Goal: Task Accomplishment & Management: Use online tool/utility

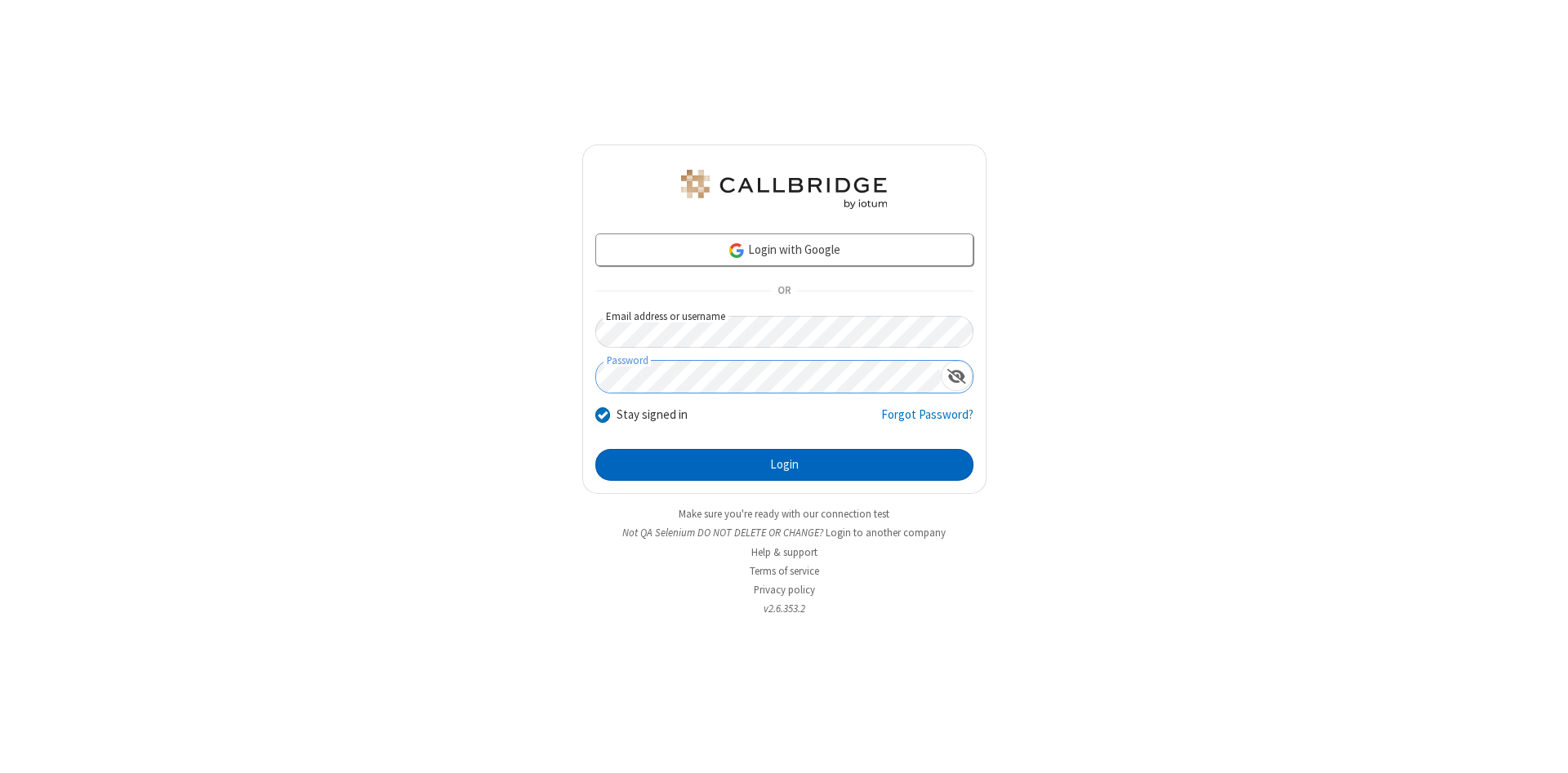
click at [784, 465] on button "Login" at bounding box center [784, 465] width 378 height 33
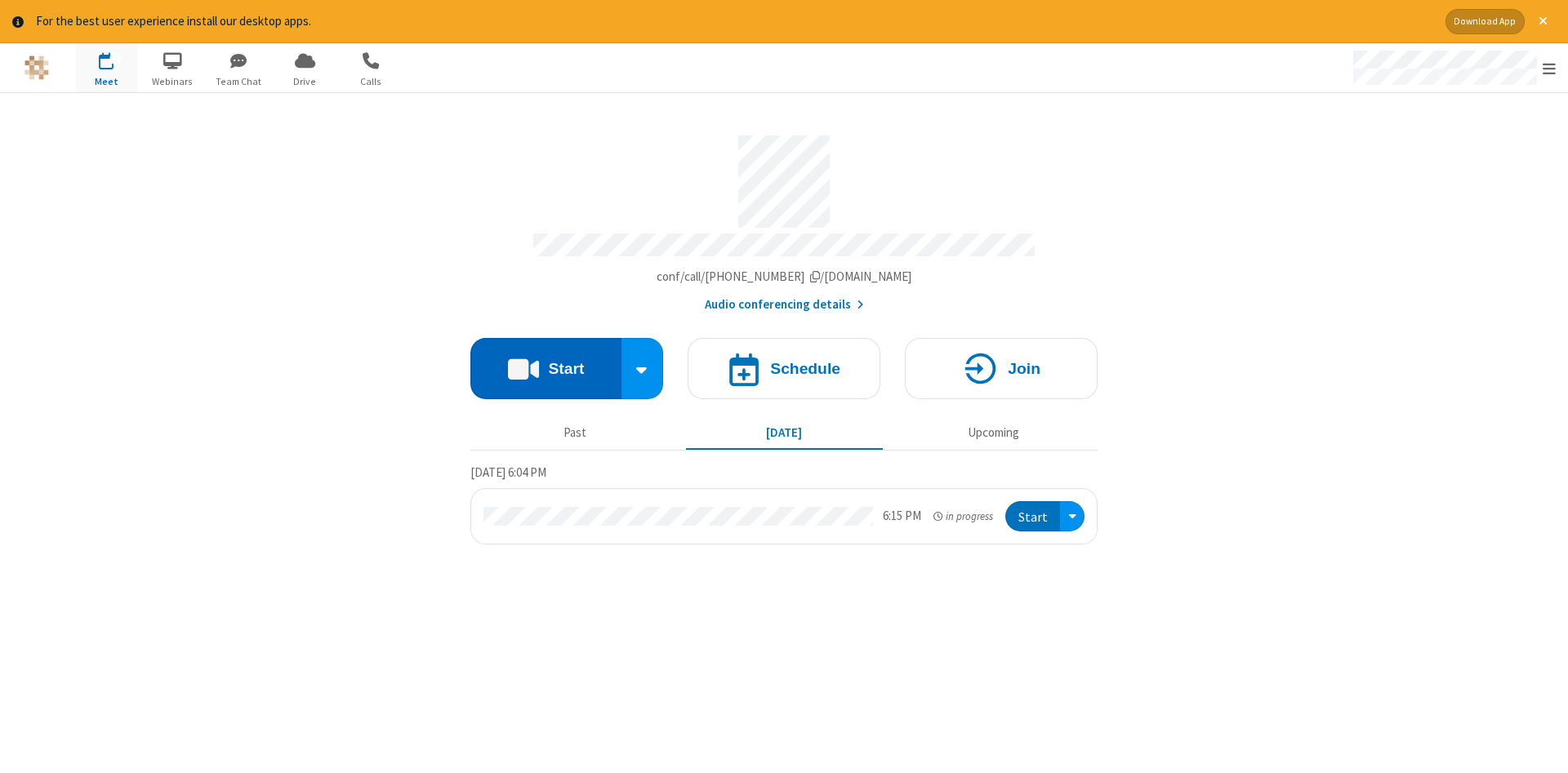
click at [545, 363] on button "Start" at bounding box center [546, 369] width 151 height 62
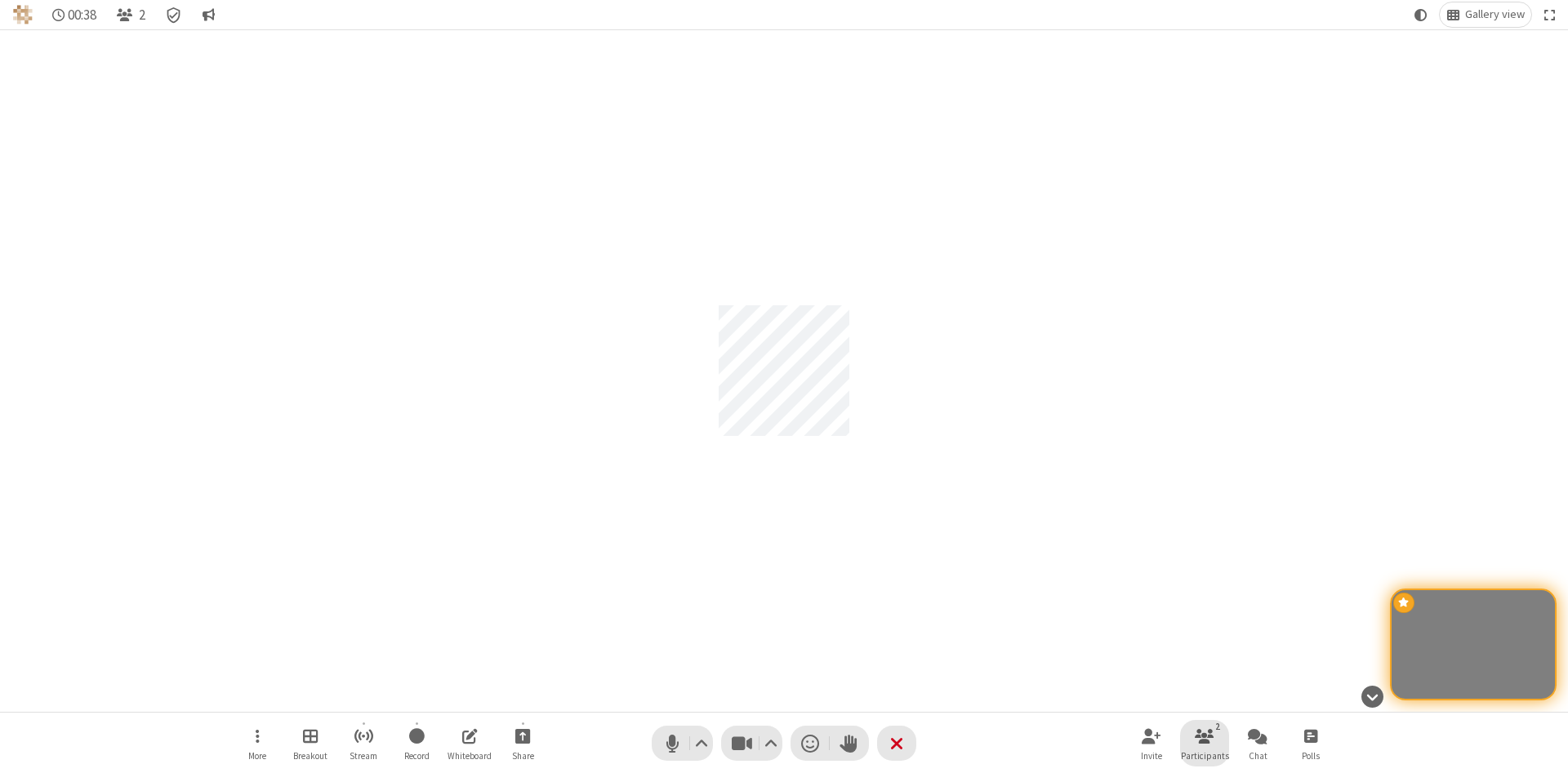
click at [1204, 755] on span "Participants" at bounding box center [1205, 755] width 49 height 9
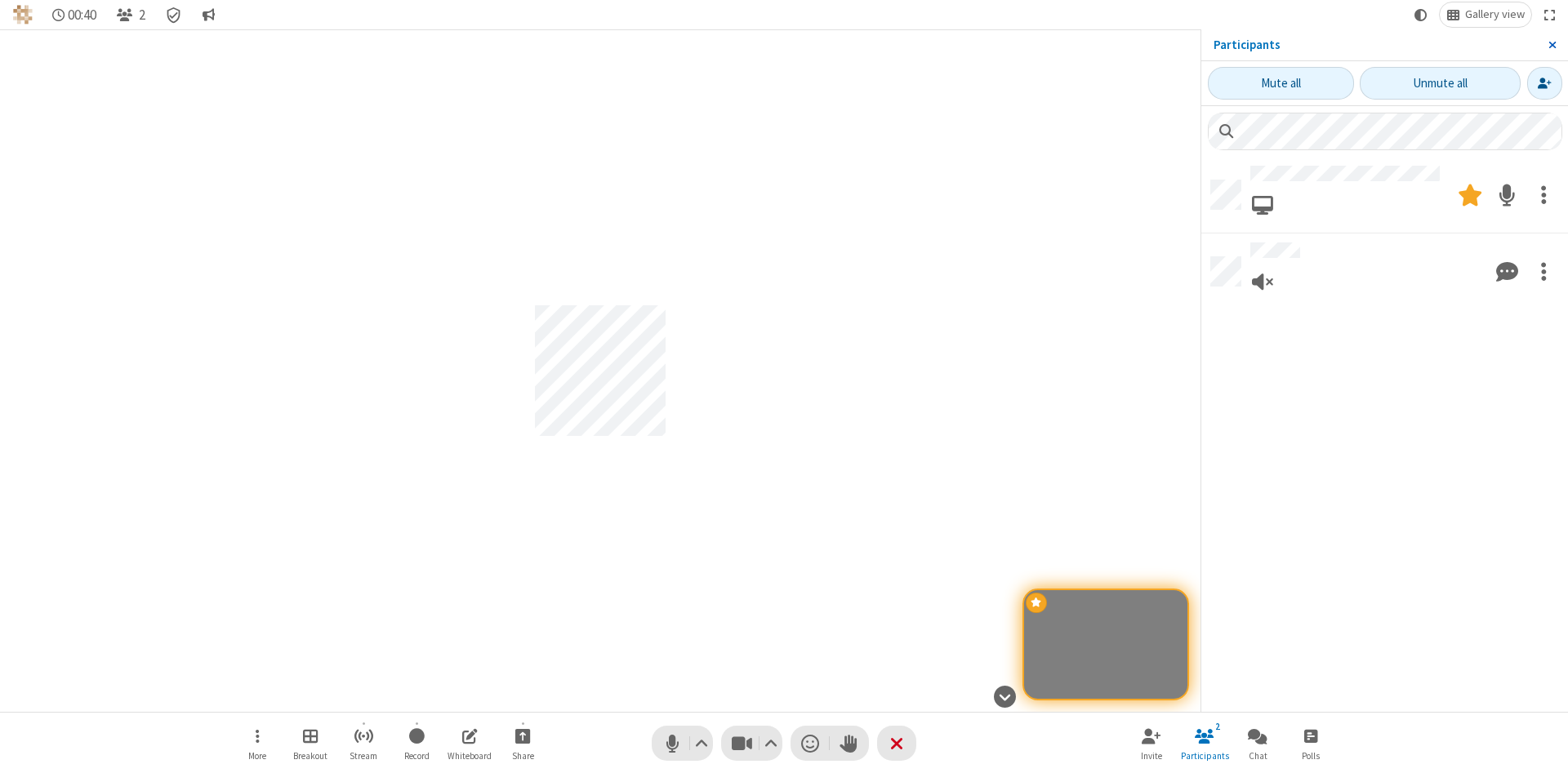
click at [1551, 45] on span "Close sidebar" at bounding box center [1552, 45] width 8 height 13
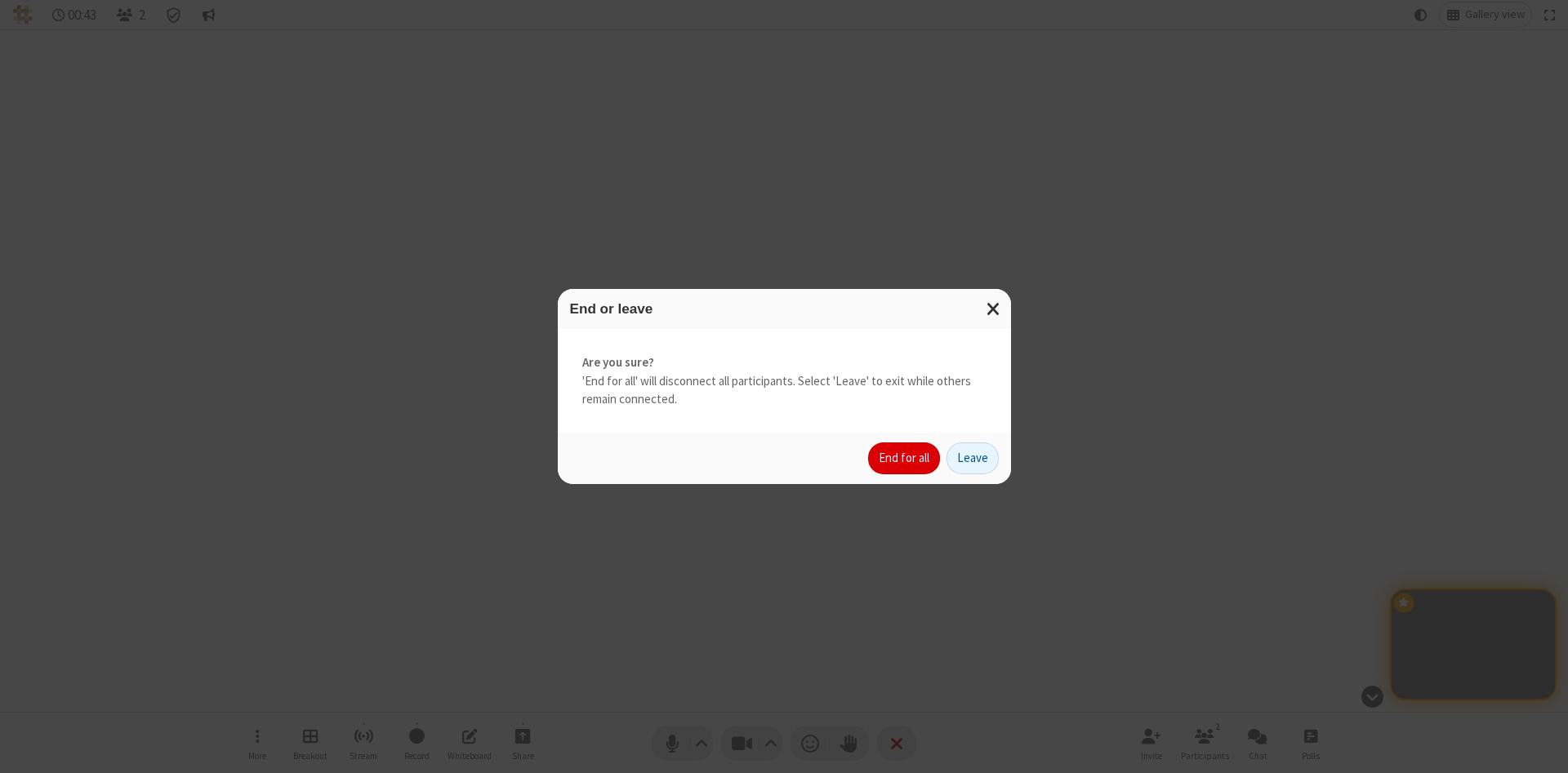
click at [905, 458] on button "End for all" at bounding box center [903, 458] width 72 height 33
